Goal: Find contact information: Find contact information

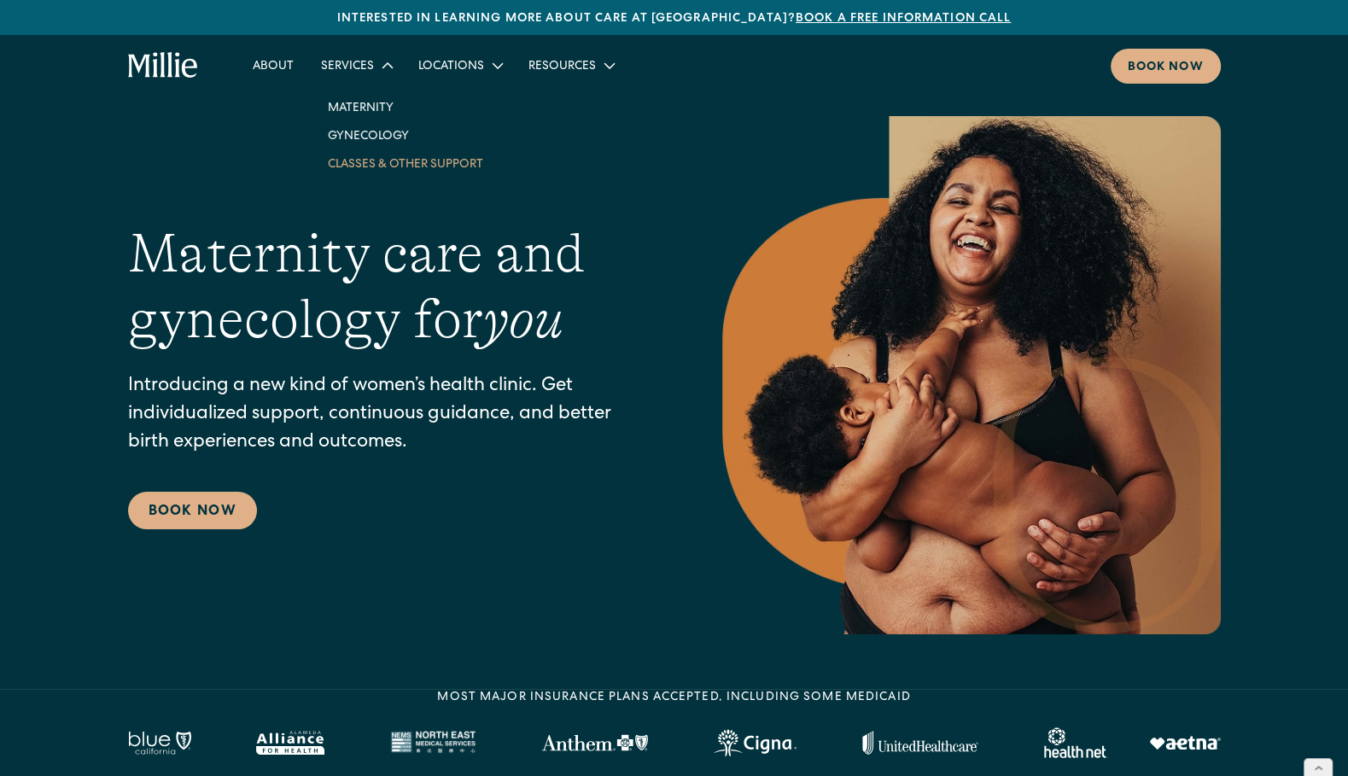
click at [370, 163] on link "Classes & Other Support" at bounding box center [405, 163] width 183 height 28
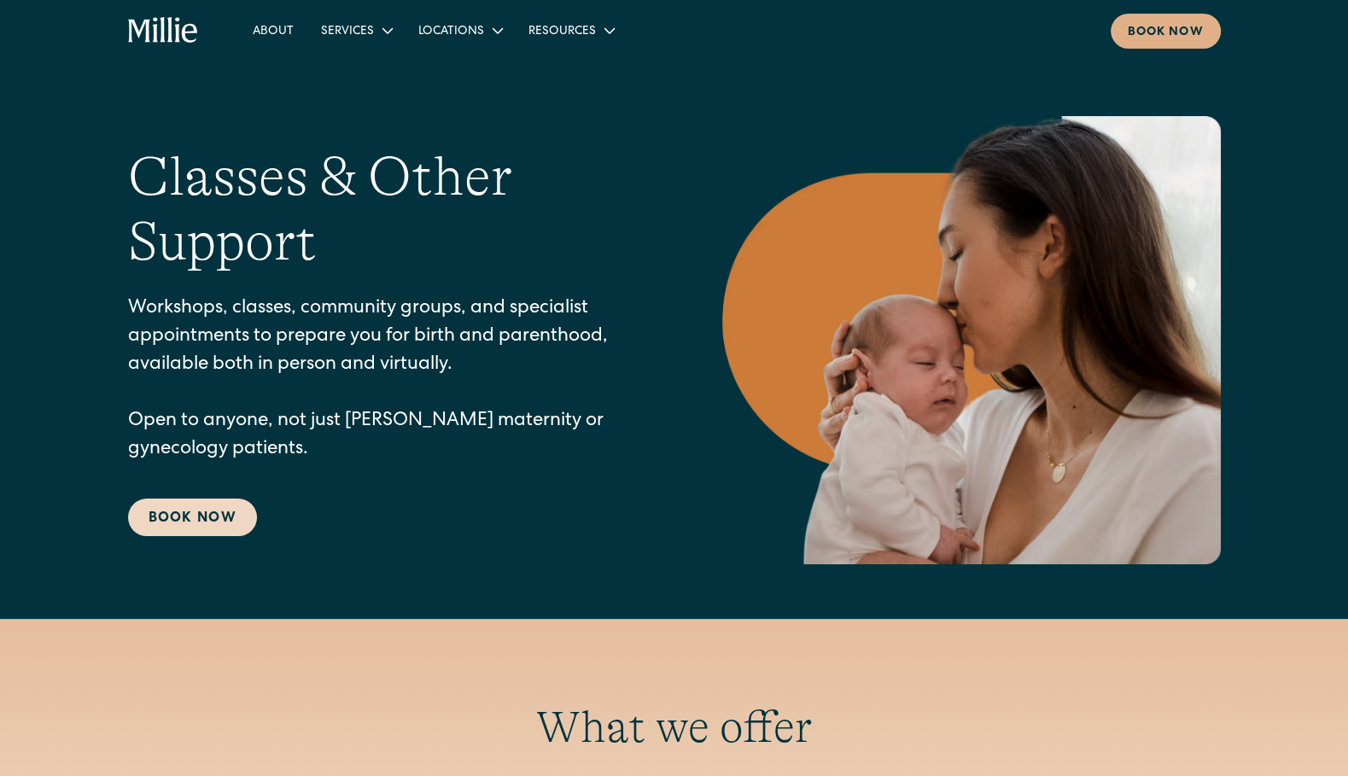
click at [187, 514] on link "Book Now" at bounding box center [192, 518] width 129 height 38
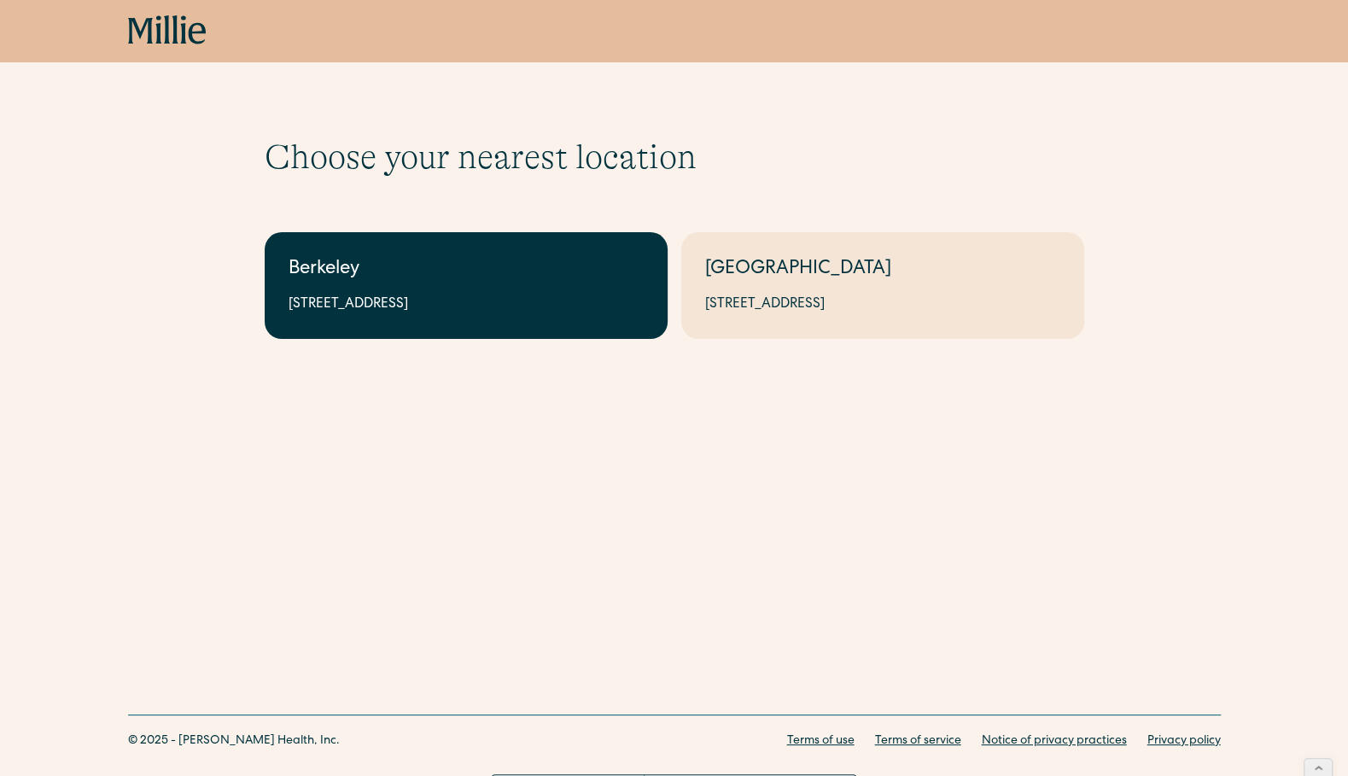
click at [547, 322] on link "Berkeley [STREET_ADDRESS]" at bounding box center [466, 285] width 403 height 107
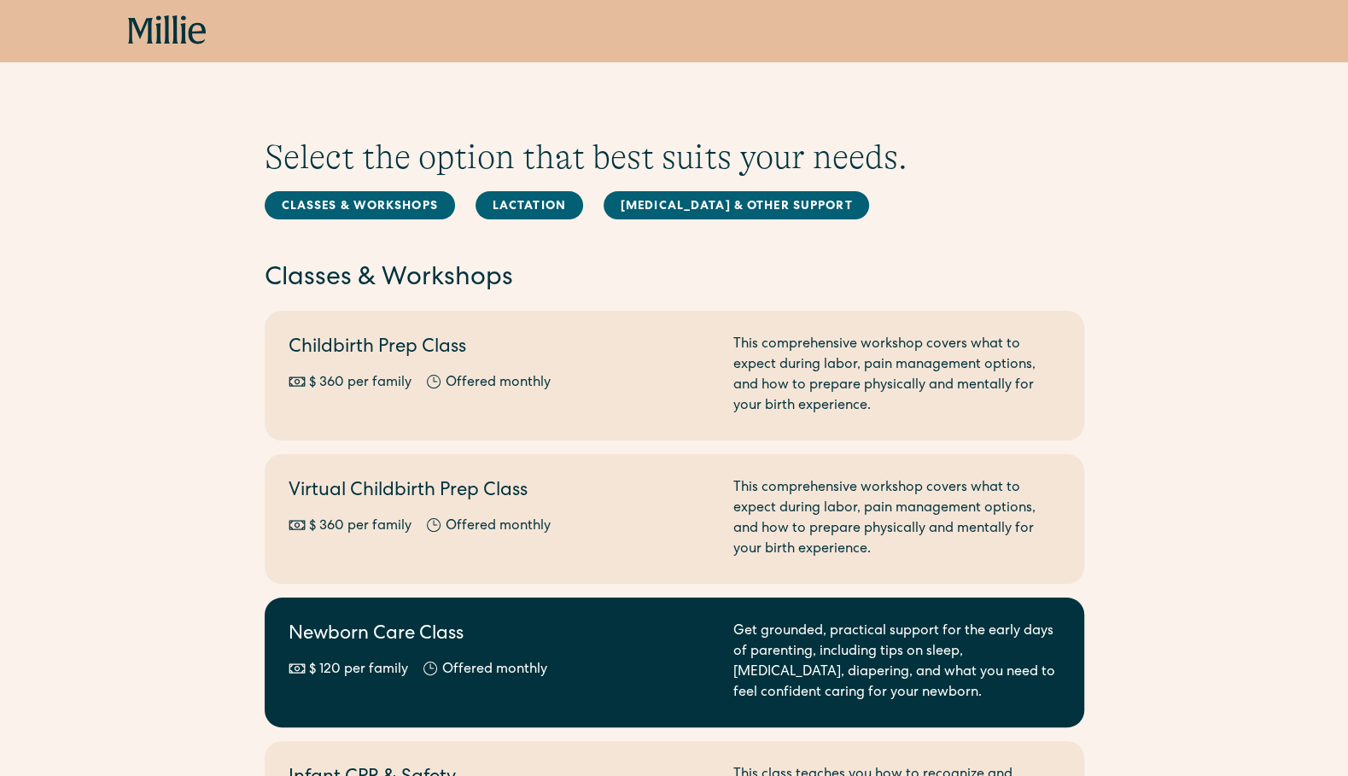
scroll to position [2181, 0]
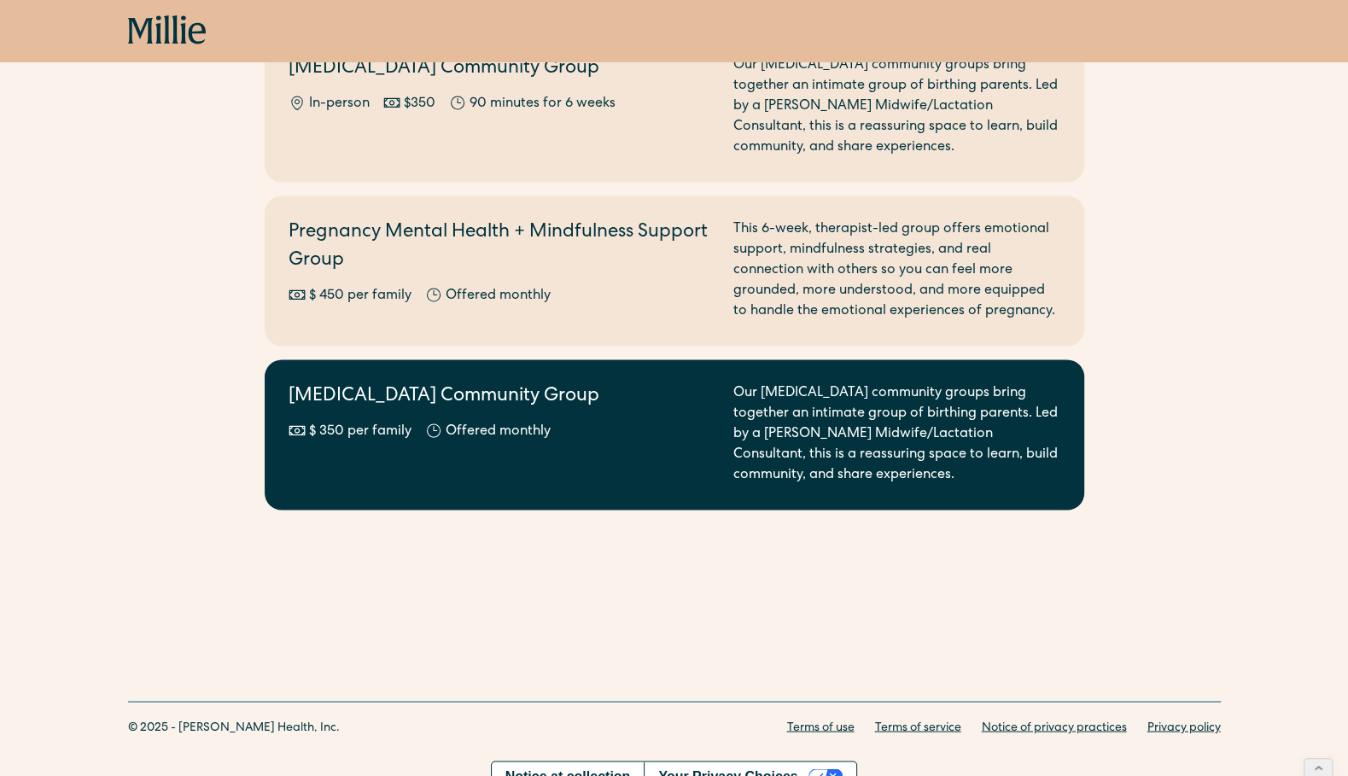
click at [504, 424] on div "Postpartum Community Group $ 350 per family Offered monthly" at bounding box center [501, 434] width 424 height 102
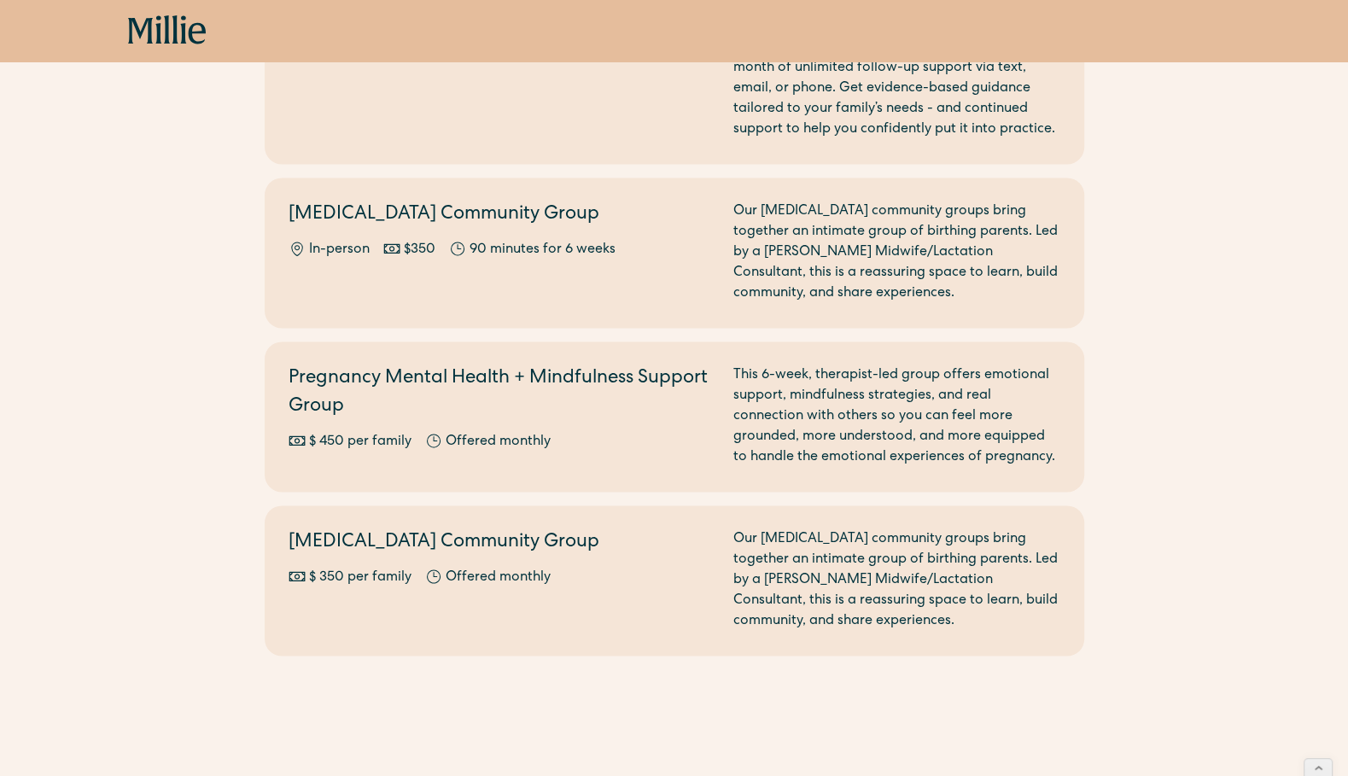
scroll to position [1971, 0]
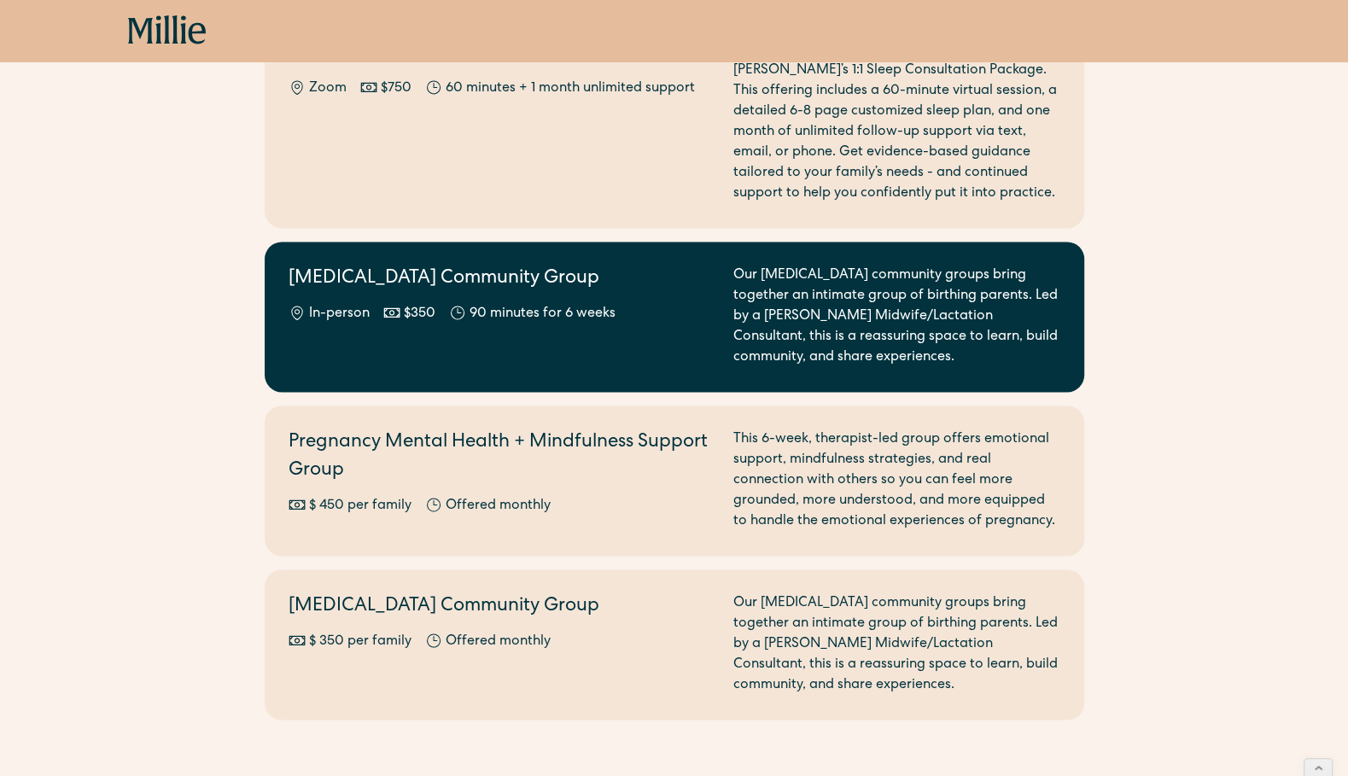
click at [444, 268] on h2 "[MEDICAL_DATA] Community Group" at bounding box center [501, 279] width 424 height 28
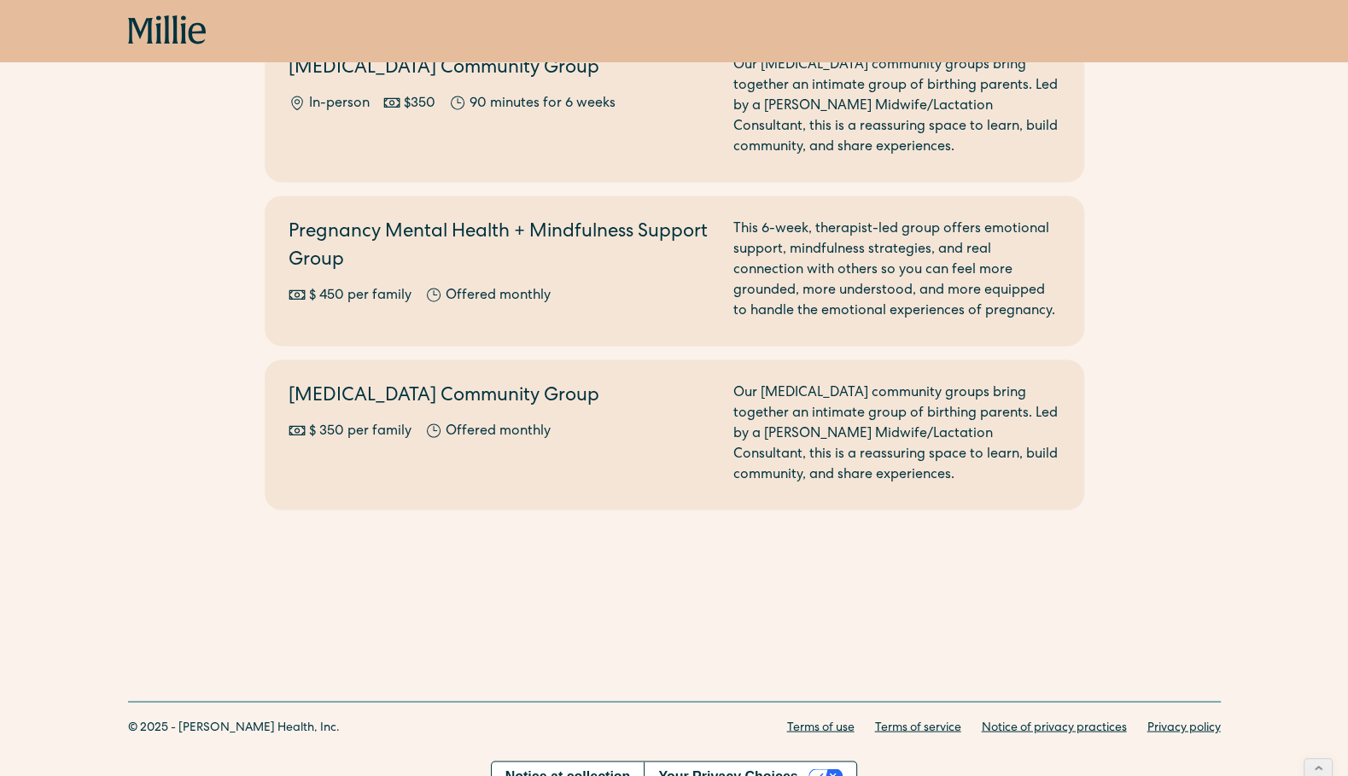
scroll to position [2148, 0]
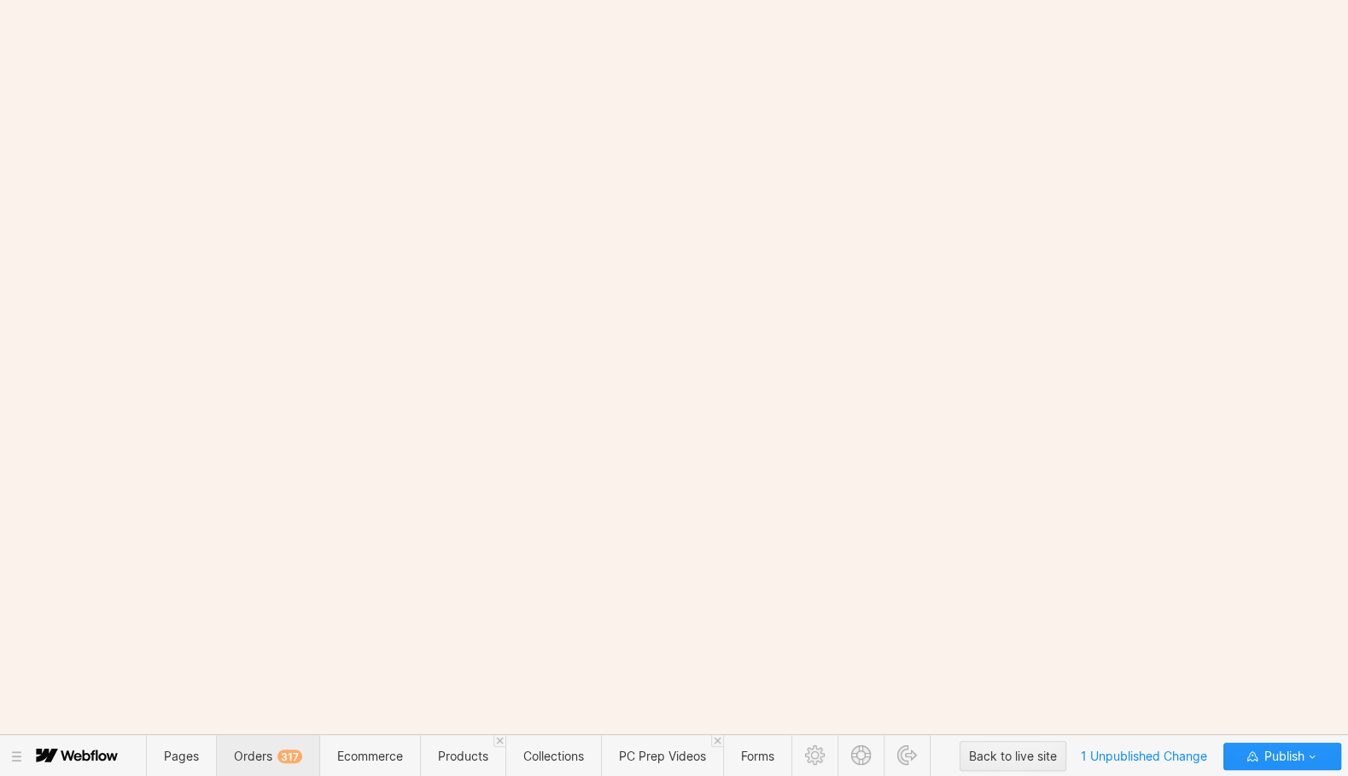
click at [266, 759] on span "Orders 317" at bounding box center [268, 756] width 68 height 15
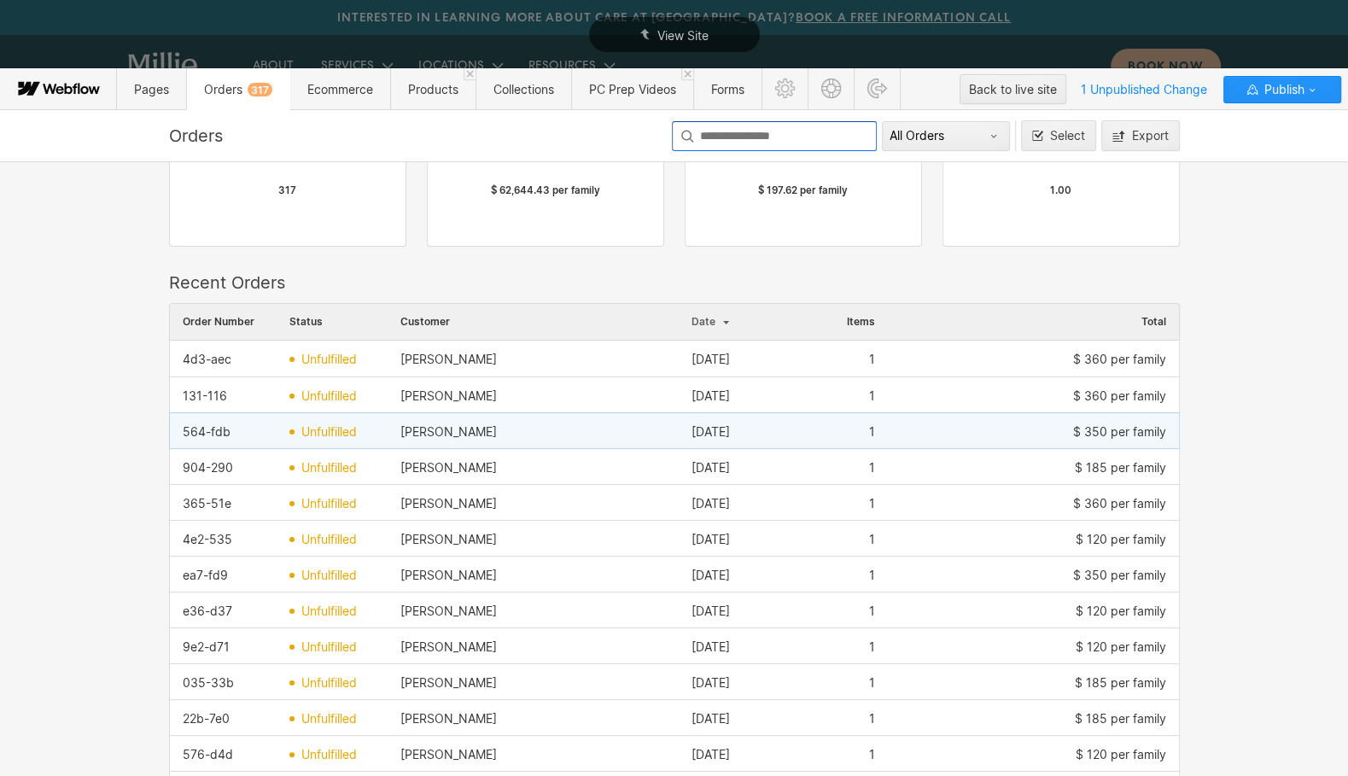
scroll to position [113, 0]
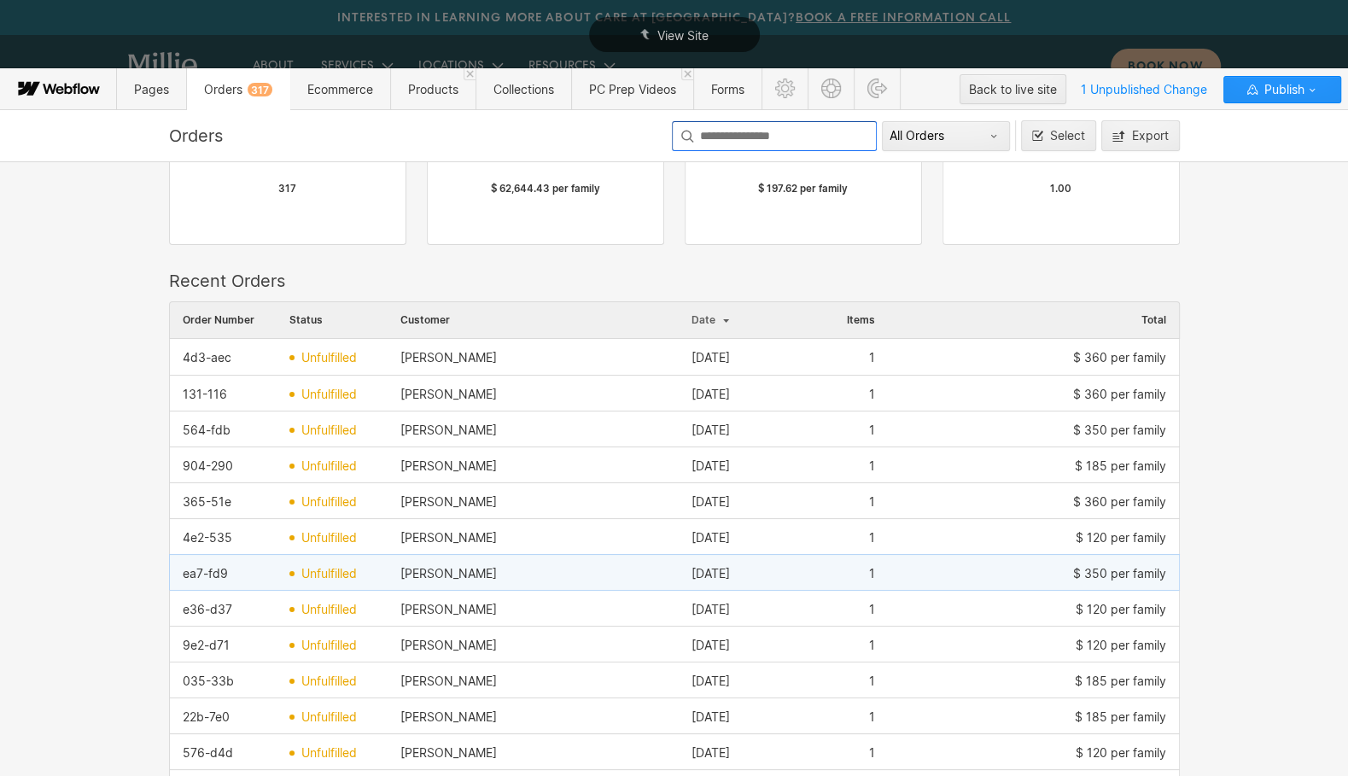
click at [612, 561] on div "Lauren A Maghran" at bounding box center [533, 573] width 291 height 27
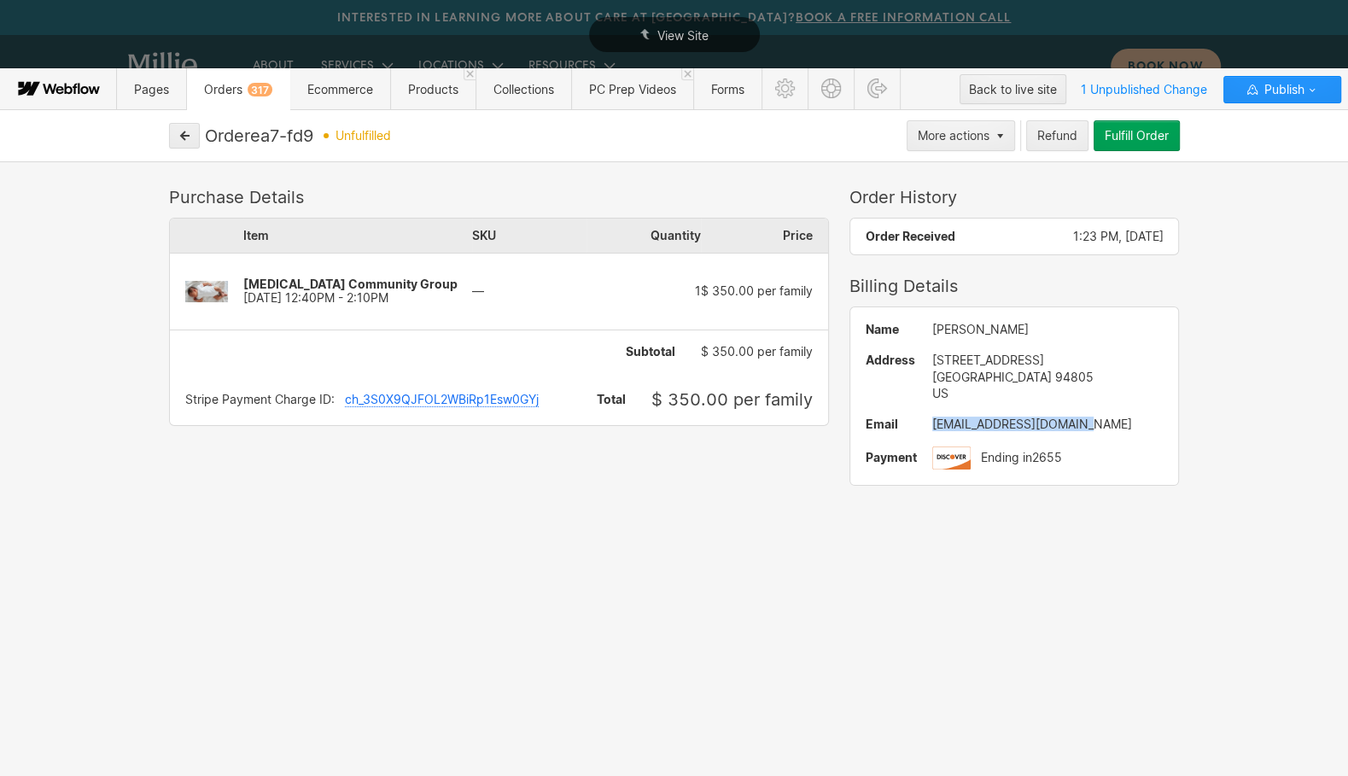
drag, startPoint x: 1083, startPoint y: 422, endPoint x: 919, endPoint y: 421, distance: 163.9
click at [919, 421] on div "Name Lauren A Maghran Address 640 36th Street Richmond CA 94805 US Email maghra…" at bounding box center [1014, 396] width 329 height 178
copy div "maghranlauren@gmail.com"
click at [177, 116] on div "Order ea7-fd9 unfulfilled More actions Refund Fulfill Order Purchase Details It…" at bounding box center [674, 442] width 1348 height 667
click at [184, 136] on icon "button" at bounding box center [185, 135] width 9 height 9
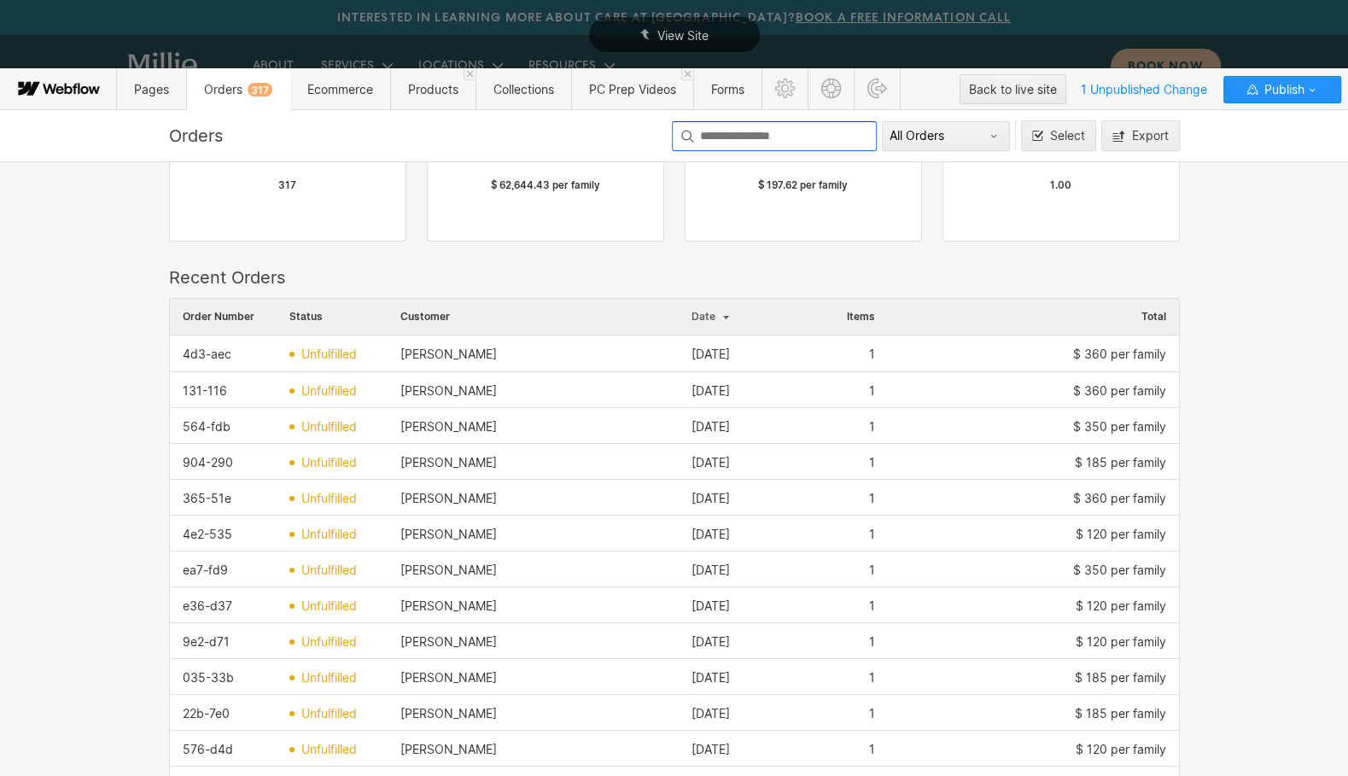
scroll to position [121, 0]
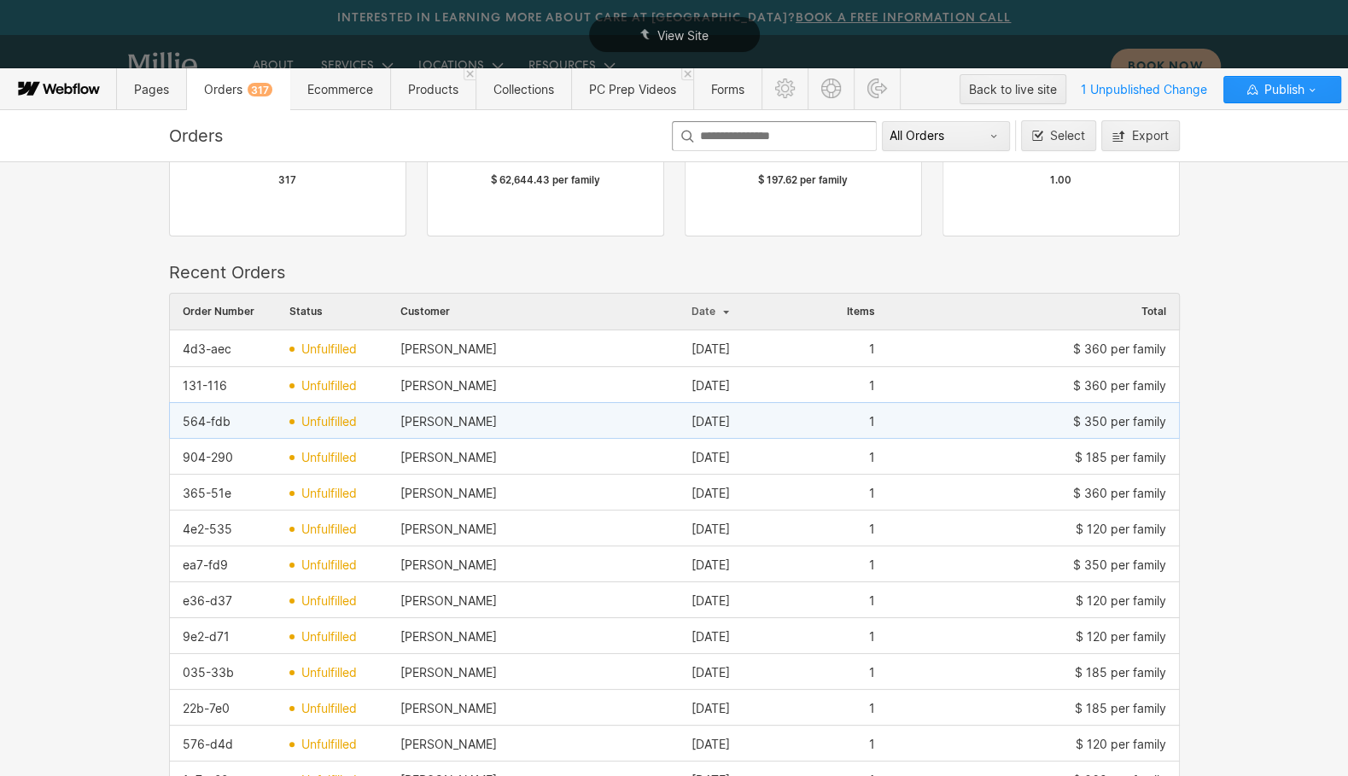
click at [518, 423] on div "Emily Black" at bounding box center [533, 421] width 291 height 27
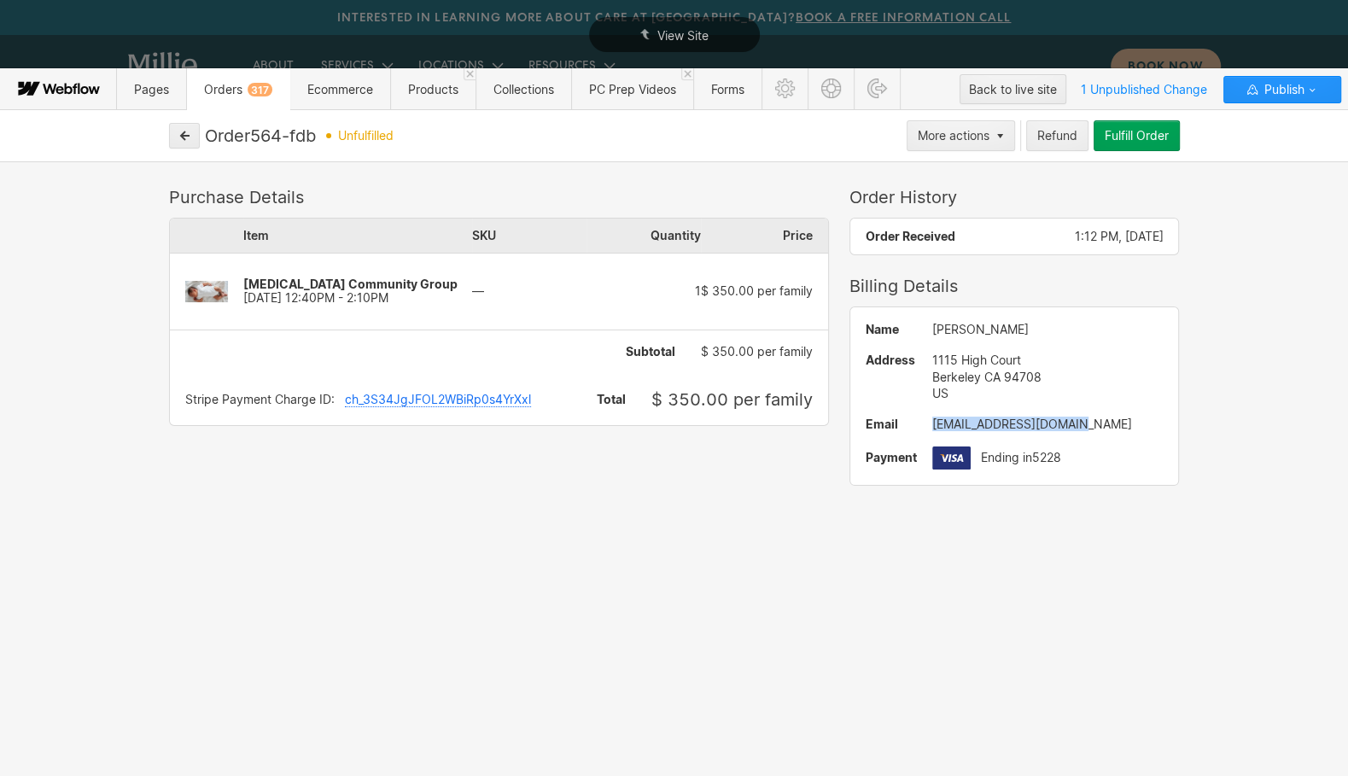
drag, startPoint x: 1083, startPoint y: 422, endPoint x: 933, endPoint y: 421, distance: 150.2
click at [933, 421] on div "emilyblack81@gmail.com" at bounding box center [1047, 424] width 231 height 14
copy div "emilyblack81@gmail.com"
click at [199, 131] on button "button" at bounding box center [184, 136] width 31 height 26
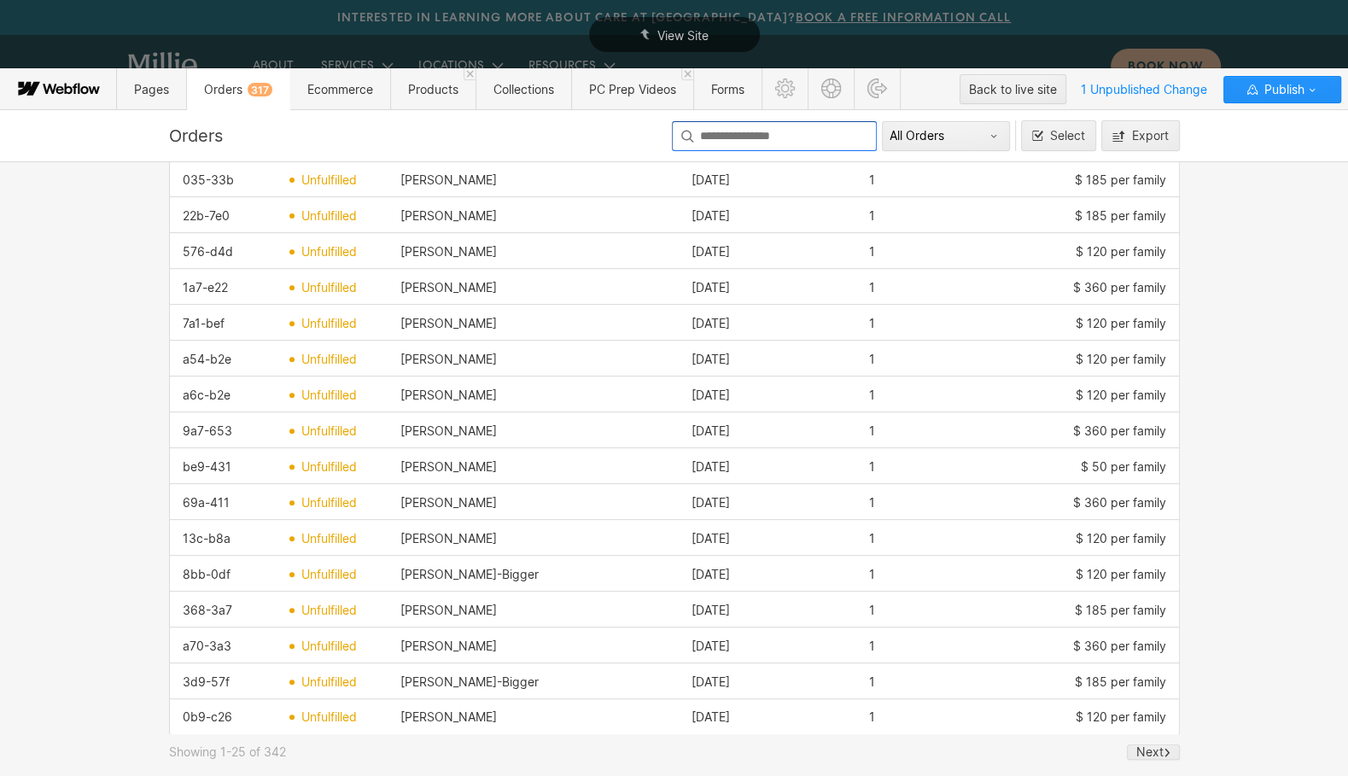
scroll to position [0, 0]
